Goal: Register for event/course

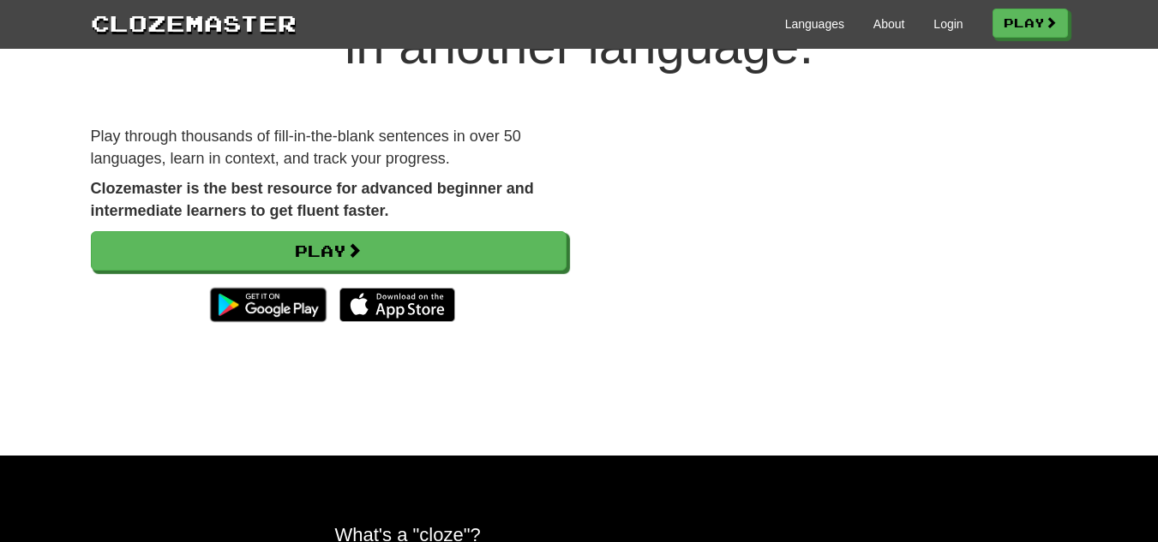
scroll to position [140, 0]
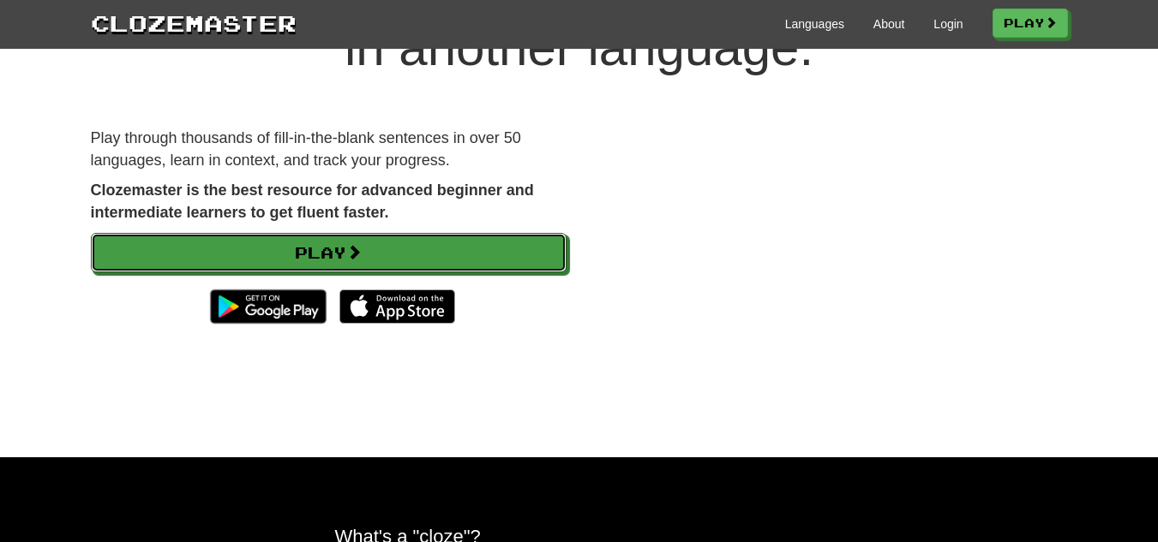
click at [163, 253] on link "Play" at bounding box center [329, 252] width 476 height 39
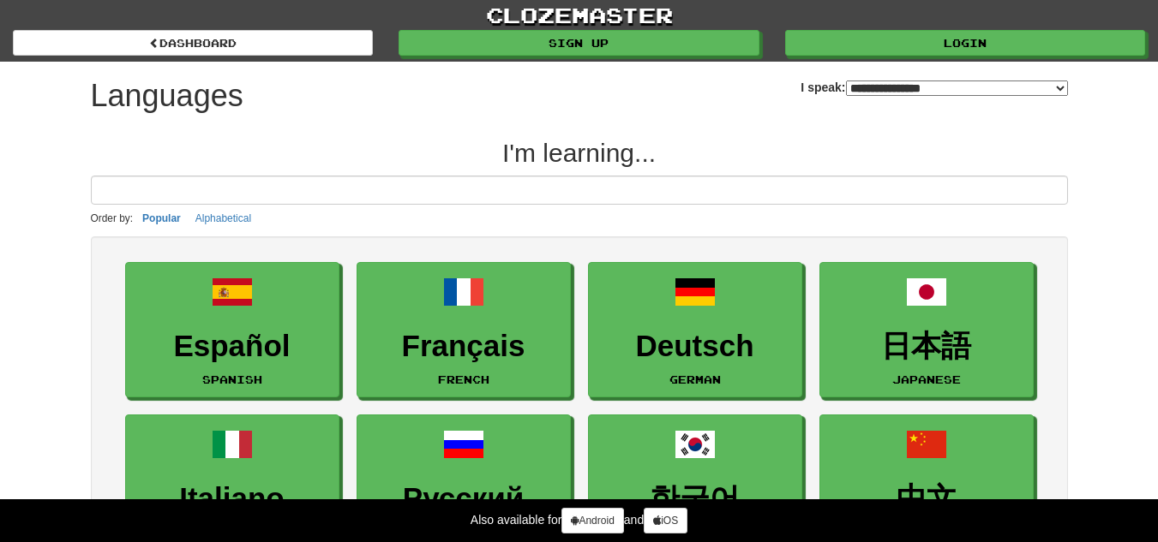
select select "*******"
click at [130, 194] on input at bounding box center [579, 190] width 977 height 29
click at [109, 193] on input at bounding box center [579, 190] width 977 height 29
click at [117, 195] on input at bounding box center [579, 190] width 977 height 29
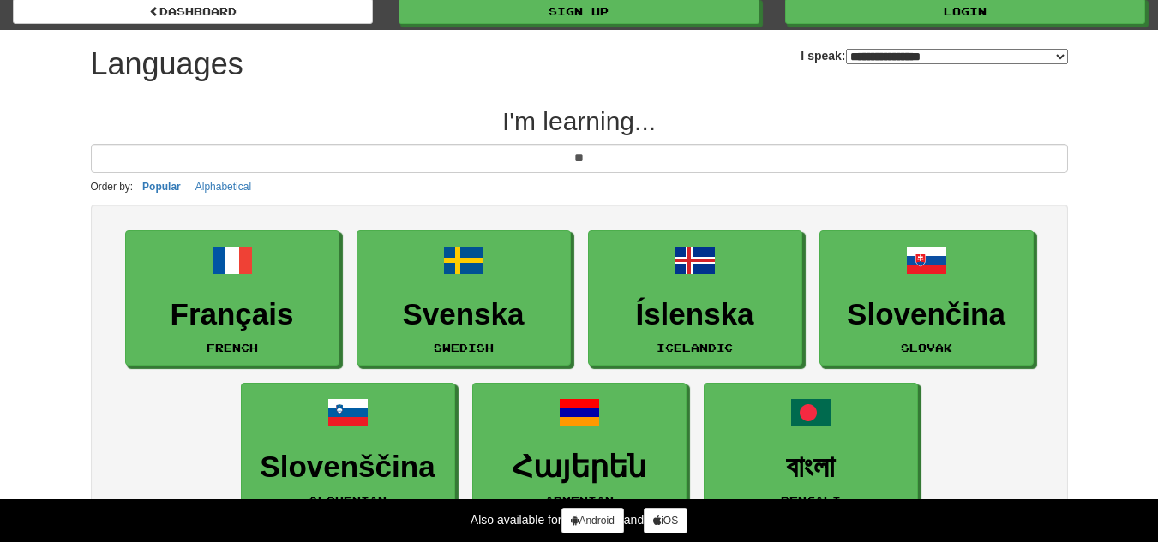
scroll to position [14, 0]
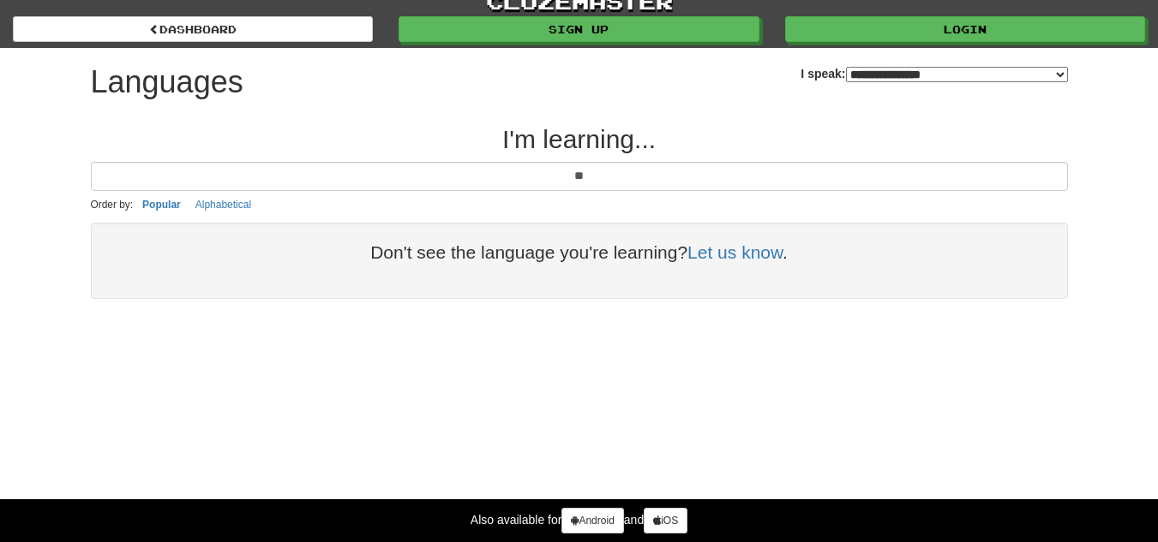
type input "*"
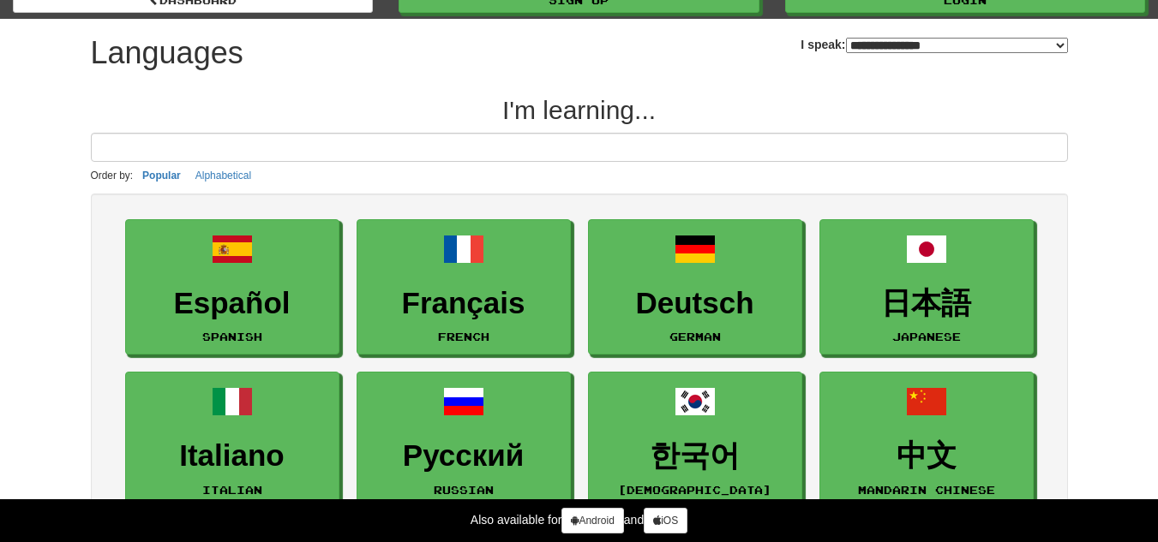
scroll to position [0, 0]
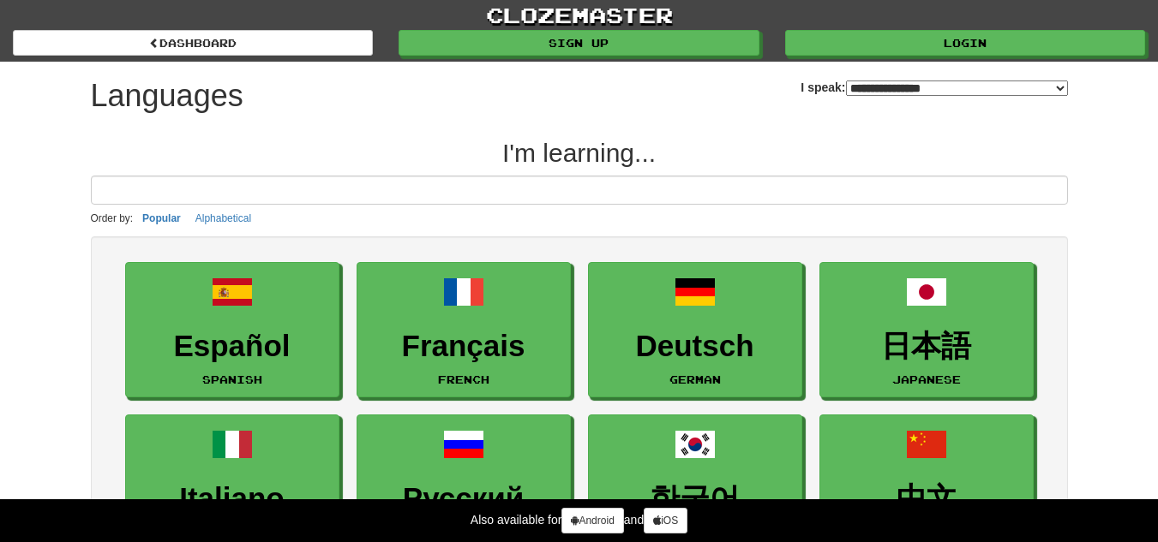
type input "*"
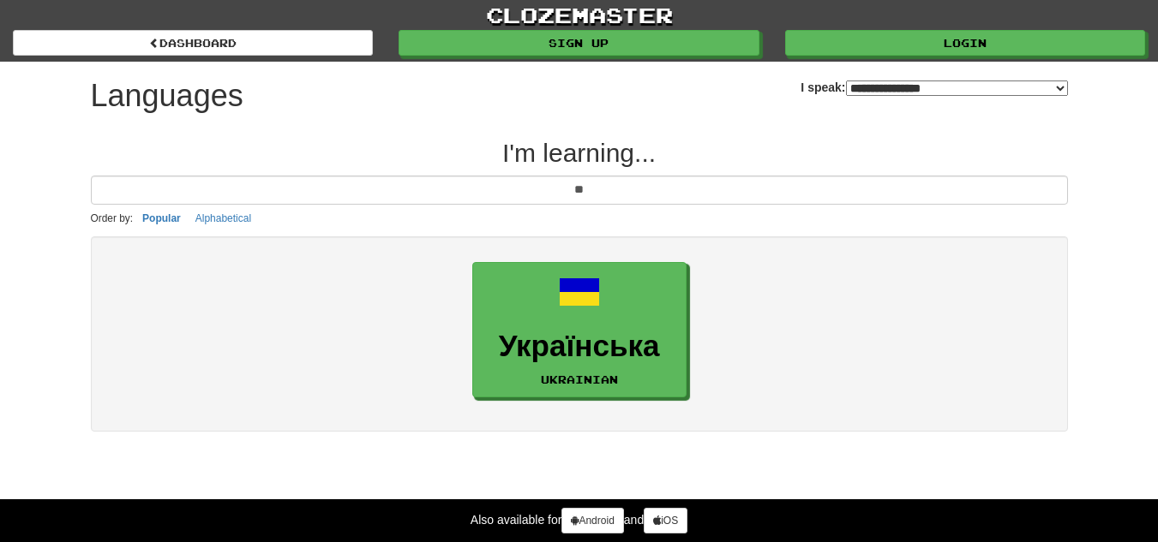
type input "*"
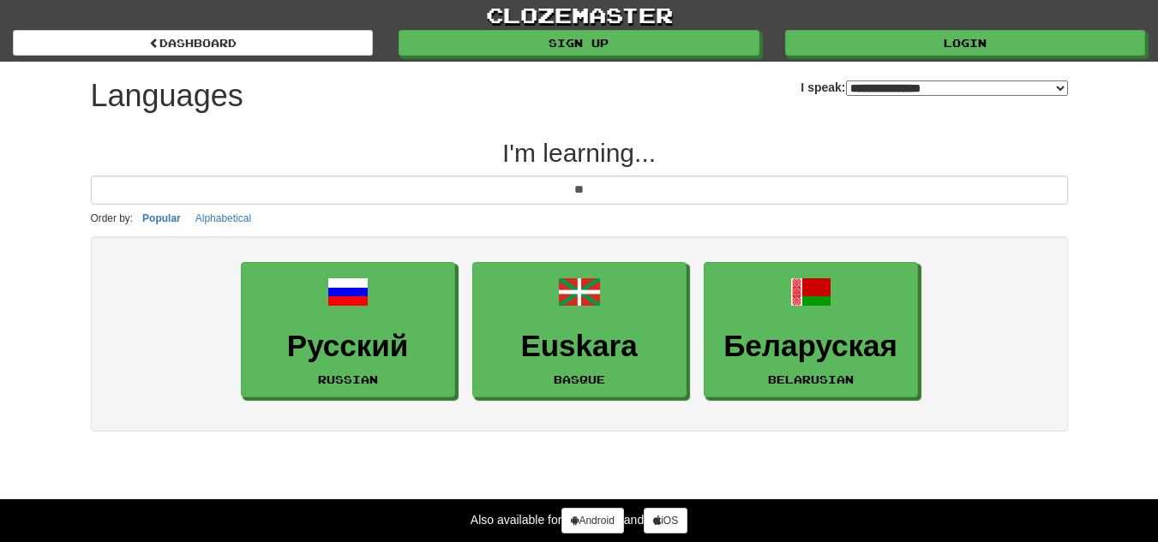
type input "*"
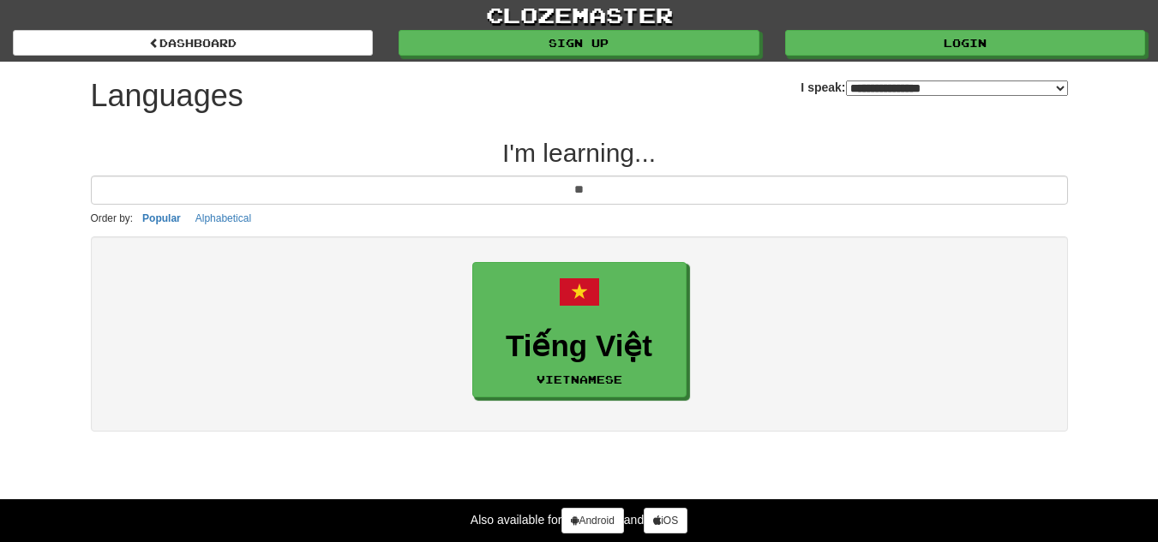
type input "*"
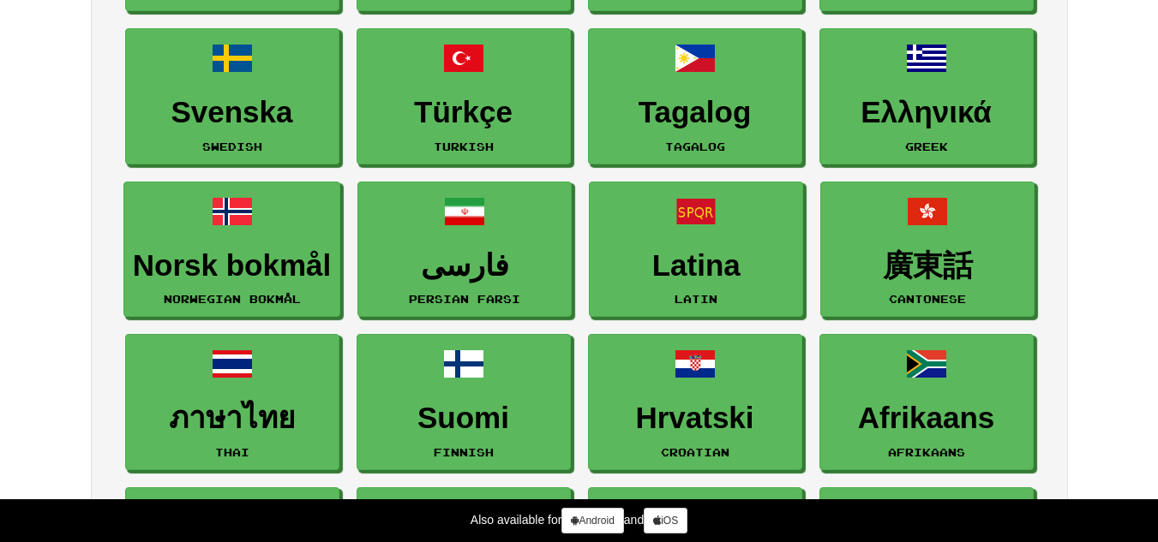
scroll to position [681, 0]
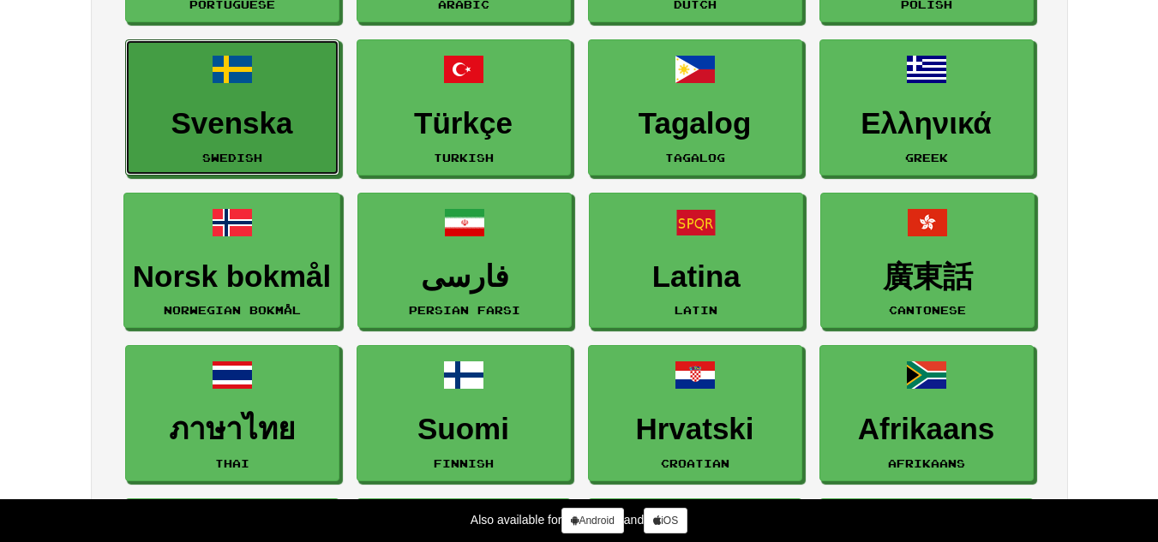
click at [153, 112] on h3 "Svenska" at bounding box center [232, 123] width 195 height 33
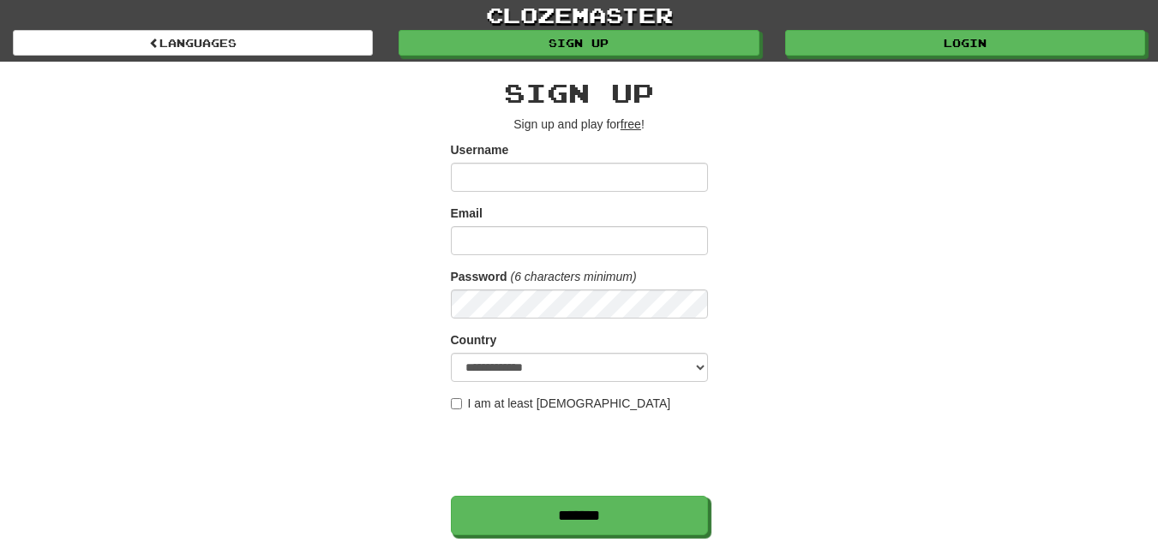
click at [897, 381] on div "**********" at bounding box center [579, 361] width 1003 height 599
